Goal: Task Accomplishment & Management: Complete application form

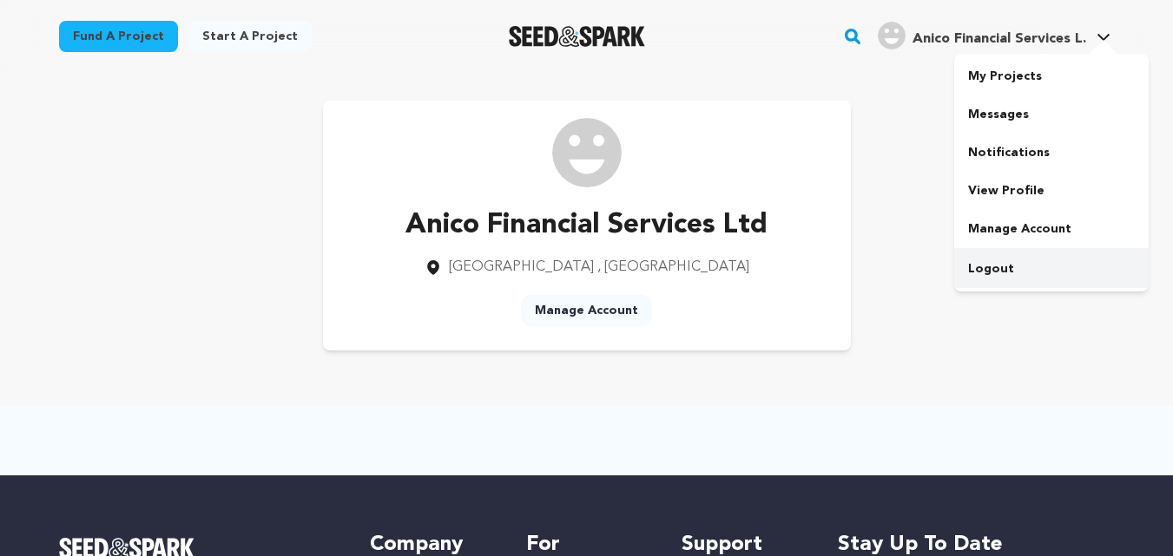
click at [1010, 267] on link "Logout" at bounding box center [1051, 269] width 194 height 38
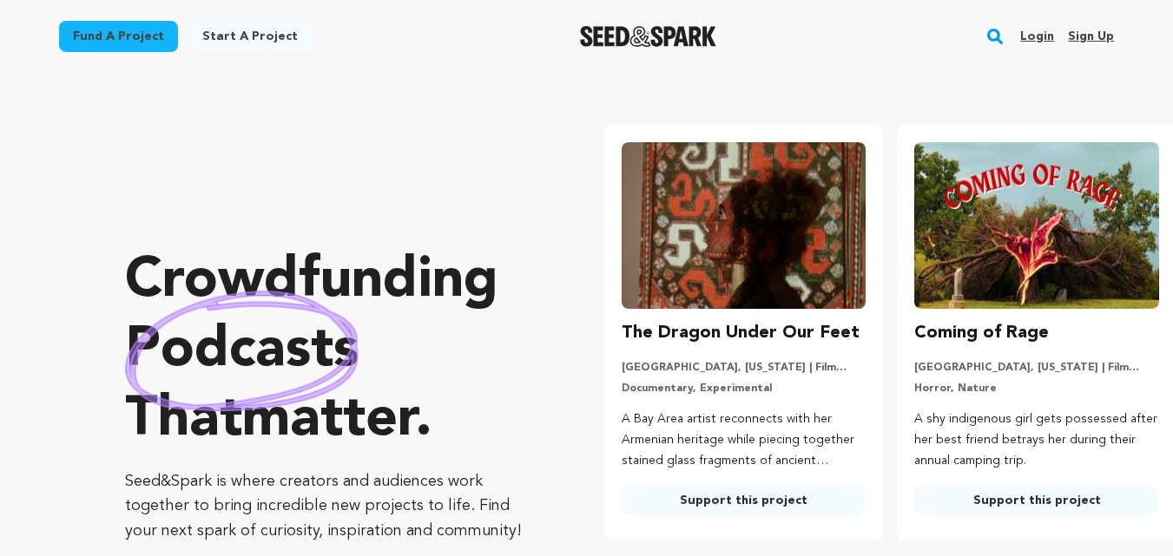
click at [1109, 35] on link "Sign up" at bounding box center [1091, 37] width 46 height 28
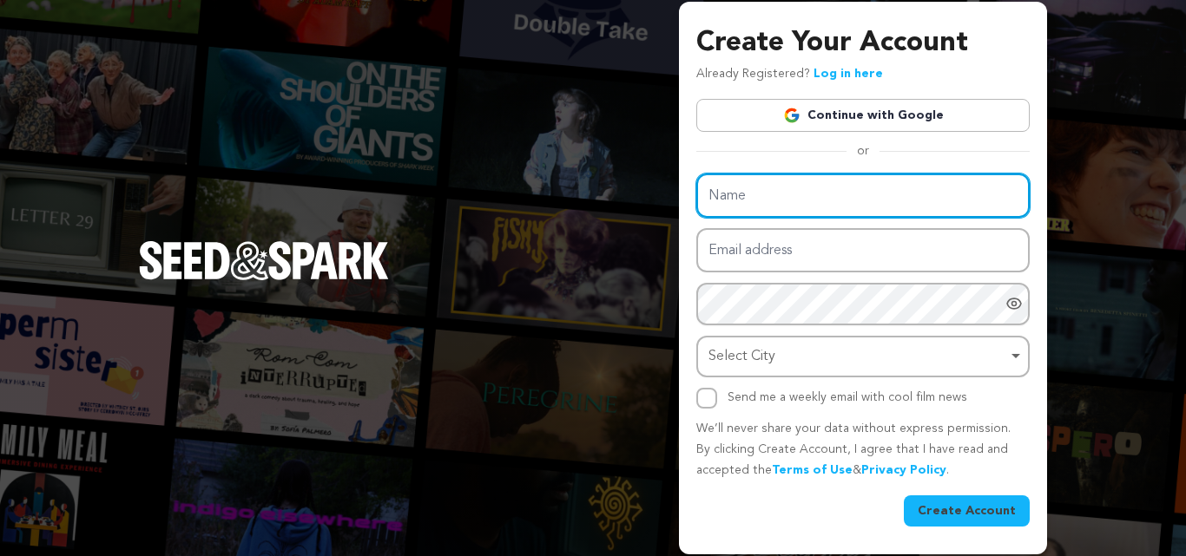
click at [778, 201] on input "Name" at bounding box center [862, 196] width 333 height 44
paste input "24 HOUR Home Care NJ"
type input "24 HOUR Home Care NJ"
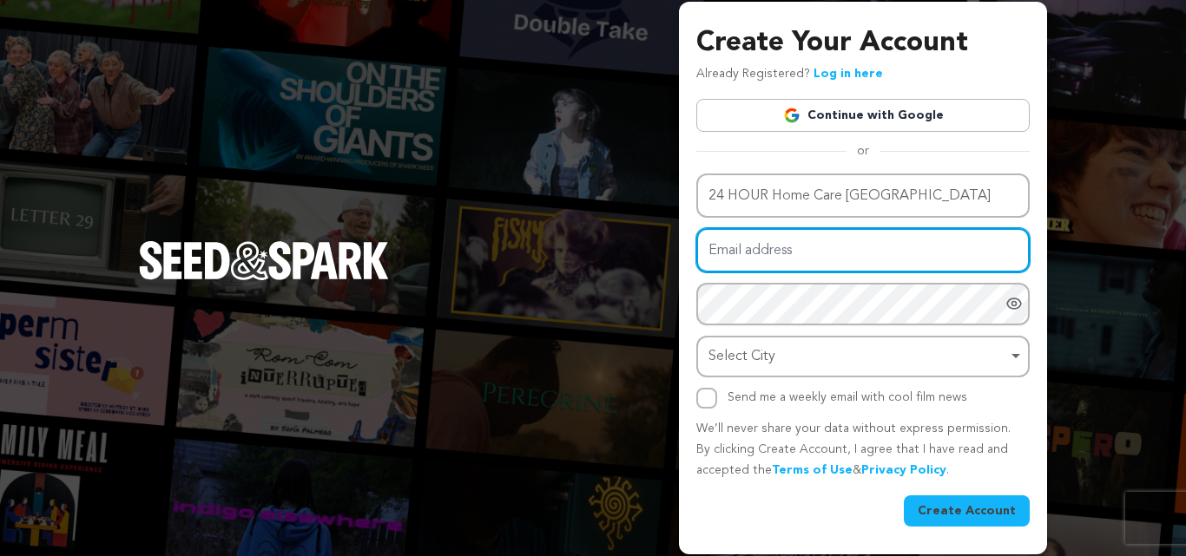
click at [765, 266] on input "Email address" at bounding box center [862, 250] width 333 height 44
paste input "poluziry@fxzig.com"
type input "poluziry@fxzig.com"
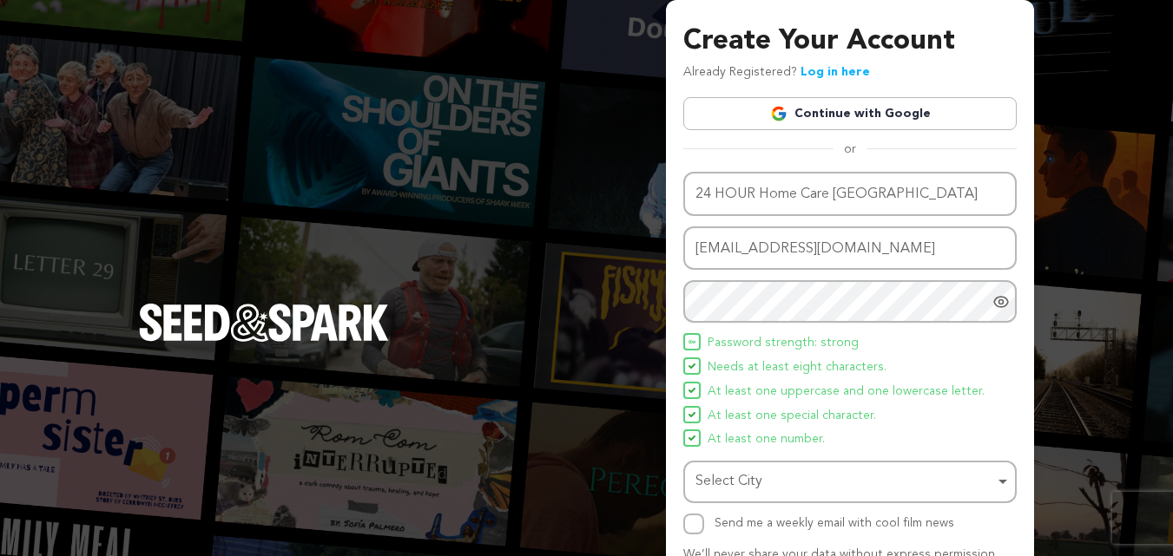
click at [733, 504] on div "Name 24 HOUR Home Care NJ Email address poluziry@fxzig.com Password Password mu…" at bounding box center [849, 353] width 333 height 363
click at [735, 484] on div "Select City Remove item" at bounding box center [844, 482] width 299 height 25
click at [762, 460] on div "Name 24 HOUR Home Care NJ Email address poluziry@fxzig.com Password Password mu…" at bounding box center [849, 353] width 333 height 363
click at [767, 471] on div "Select City Remove item" at bounding box center [844, 482] width 299 height 25
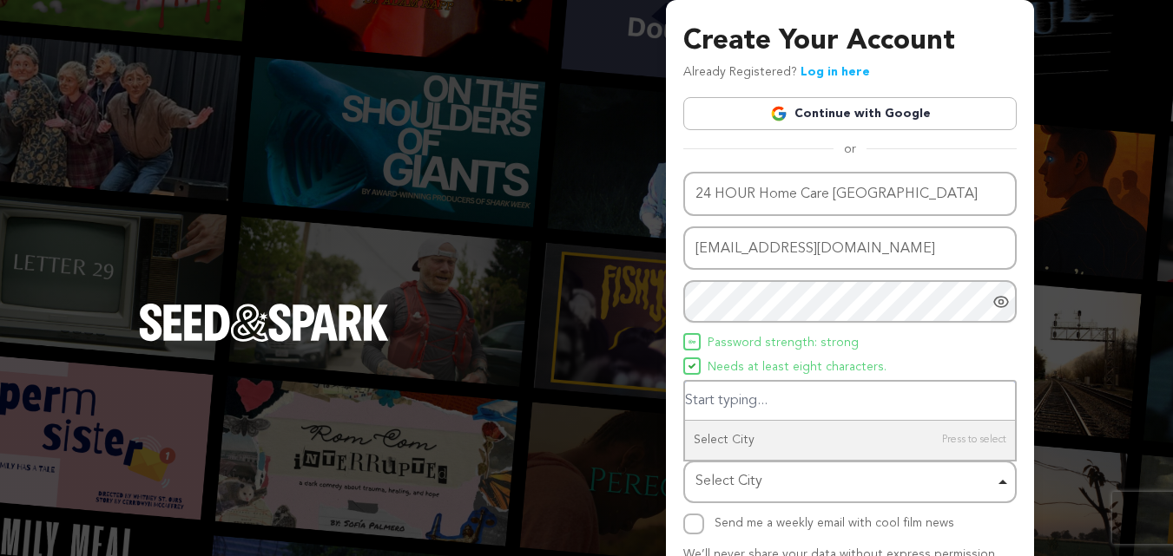
paste input "Scotch Plains"
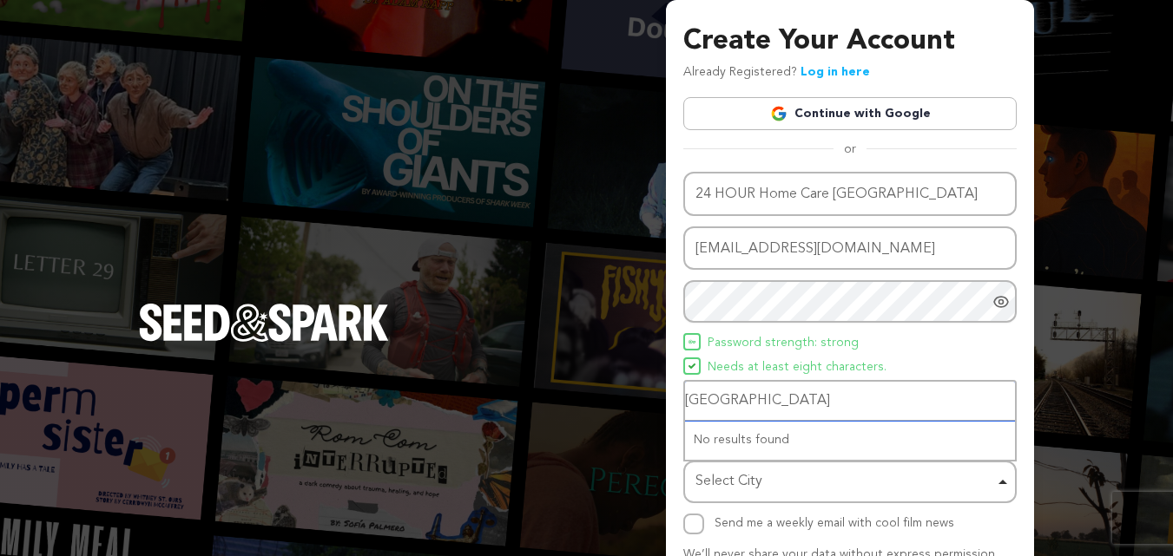
type input "Scotch Plains"
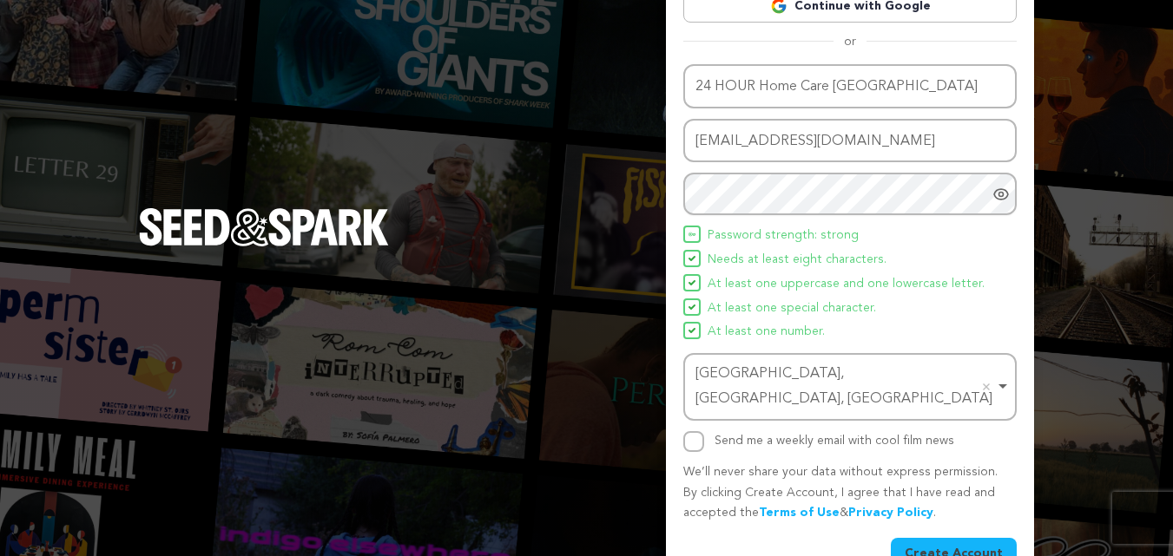
scroll to position [123, 0]
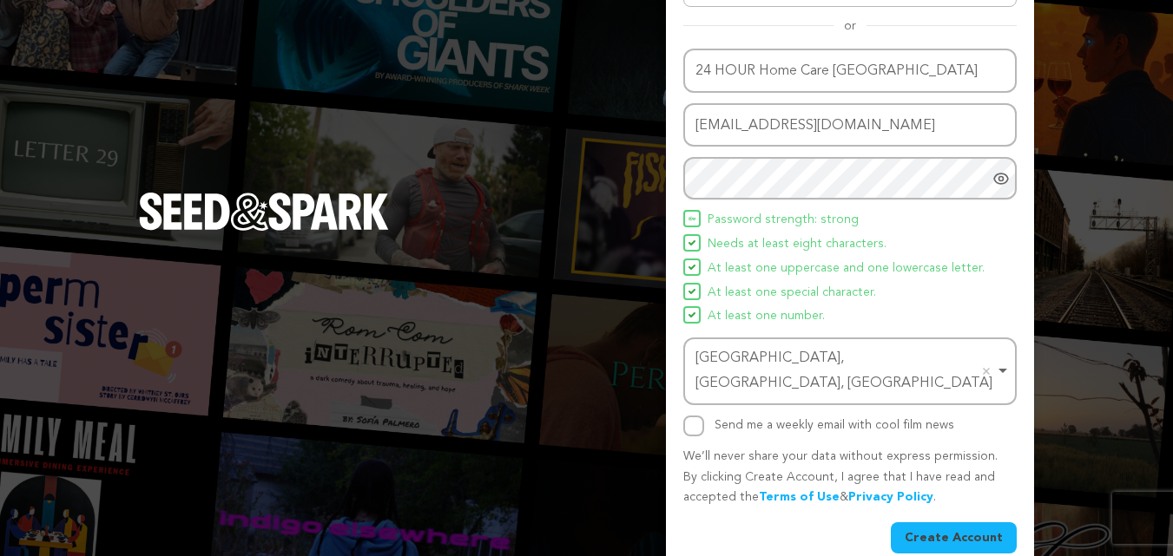
click at [952, 523] on button "Create Account" at bounding box center [954, 538] width 126 height 31
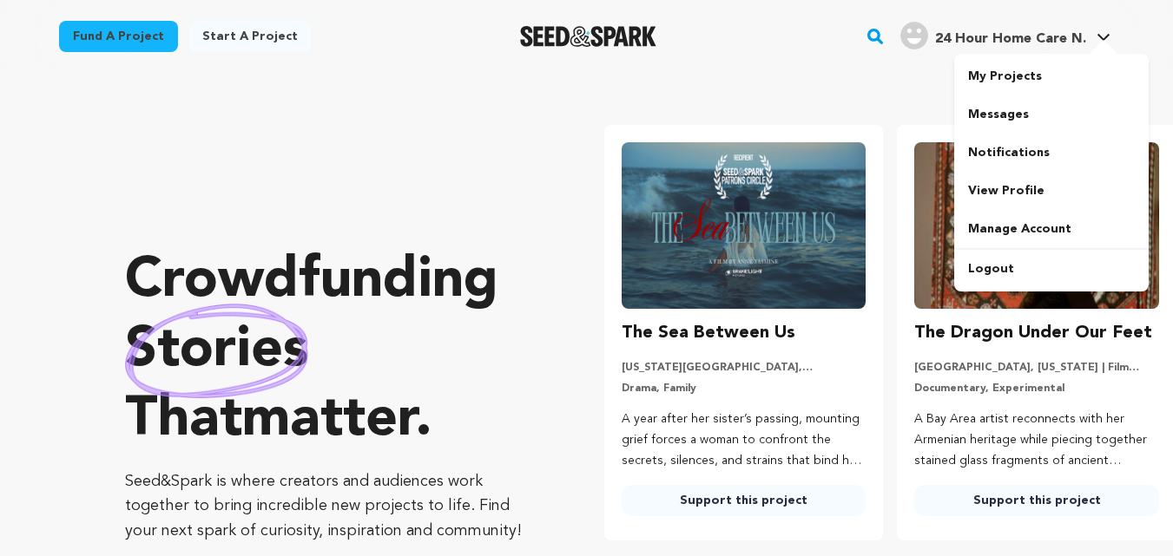
click at [1021, 32] on span "24 Hour Home Care N." at bounding box center [1010, 39] width 151 height 14
